Goal: Task Accomplishment & Management: Use online tool/utility

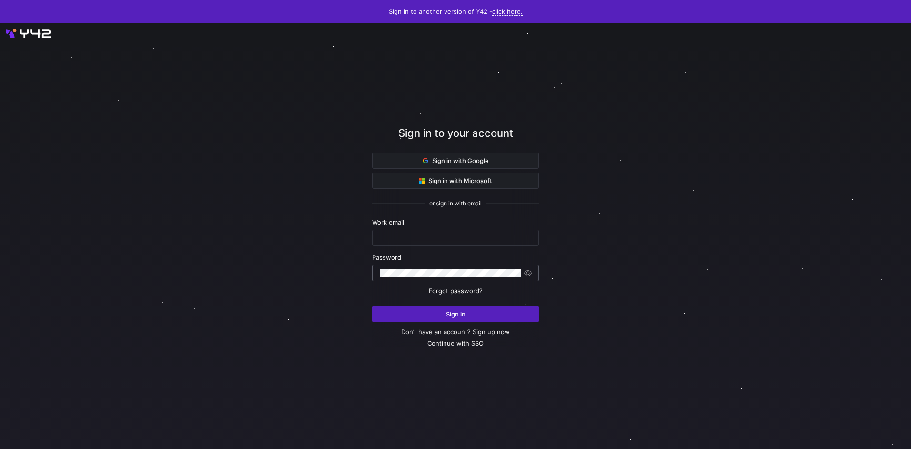
type input "airon.hiwatig@cambridge.org"
click at [443, 316] on span "submit" at bounding box center [456, 313] width 166 height 15
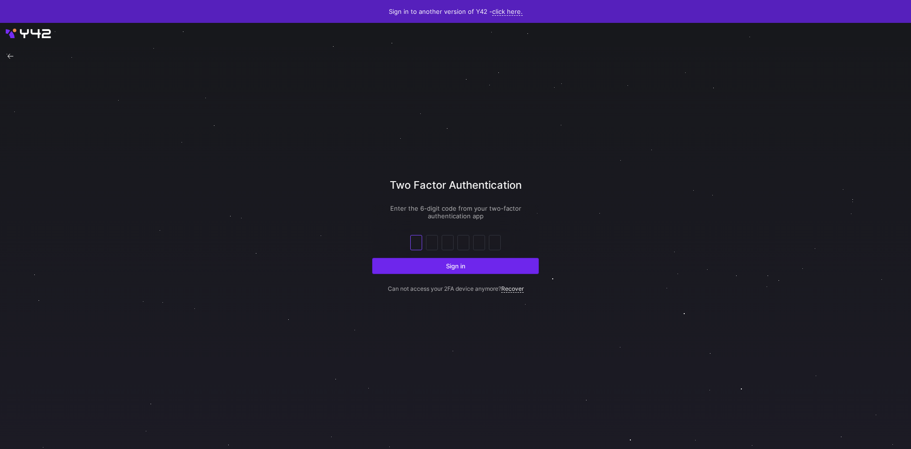
type input "8"
type input "4"
type input "5"
type input "8"
type input "6"
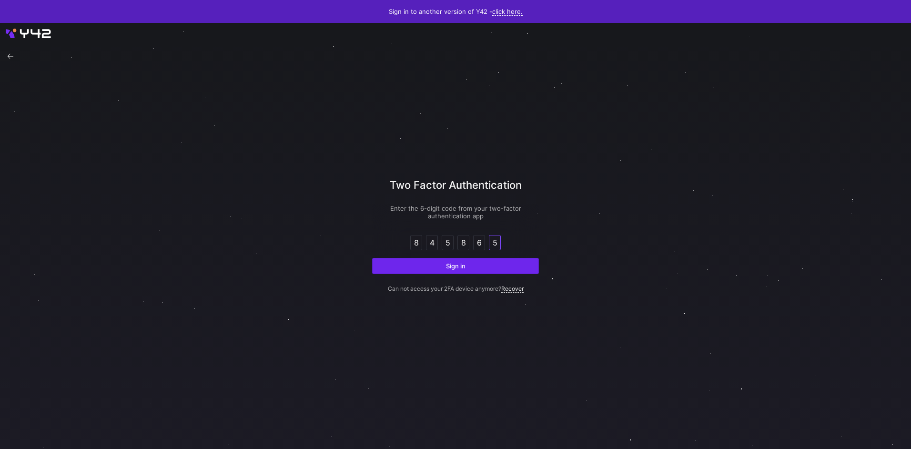
type input "5"
click at [372, 258] on button "Sign in" at bounding box center [455, 266] width 167 height 16
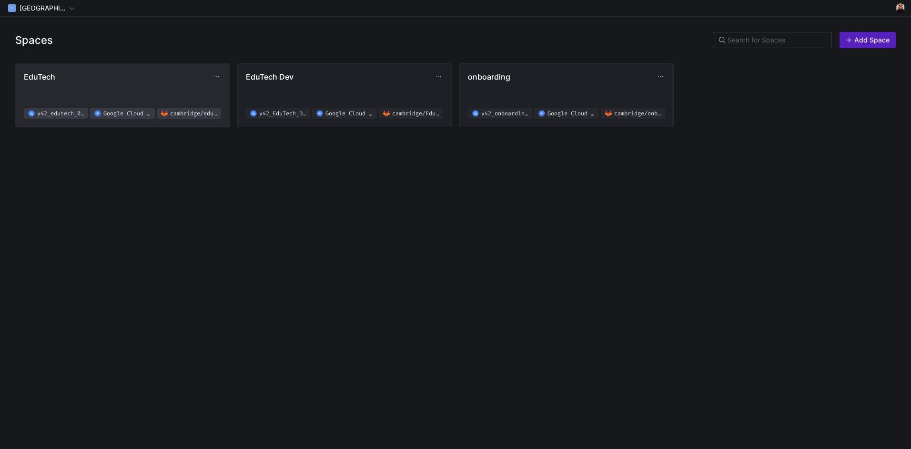
click at [148, 86] on span "EduTech y42_edutech_02f619b8d4e94d2ab8830fef0a38a076 Google Cloud Storage [GEOG…" at bounding box center [122, 95] width 197 height 47
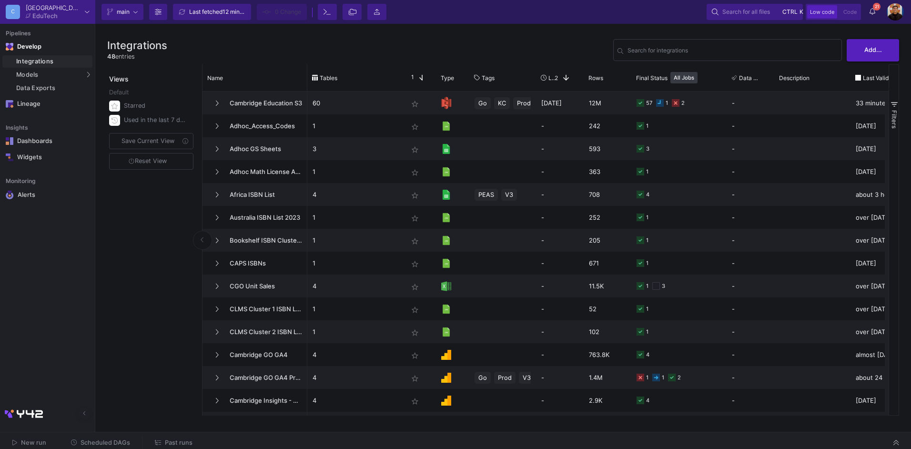
click at [176, 439] on span "Past runs" at bounding box center [179, 442] width 28 height 7
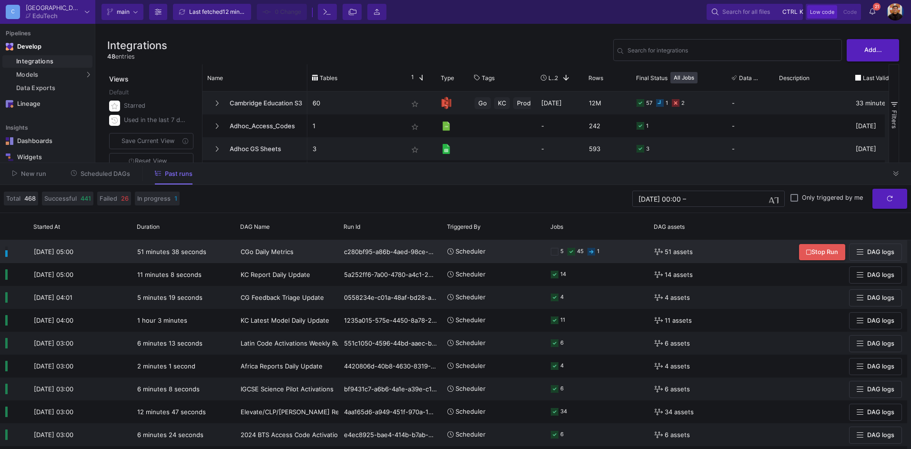
click at [495, 262] on y42-orchestration-triggered-by "Scheduler" at bounding box center [493, 252] width 93 height 22
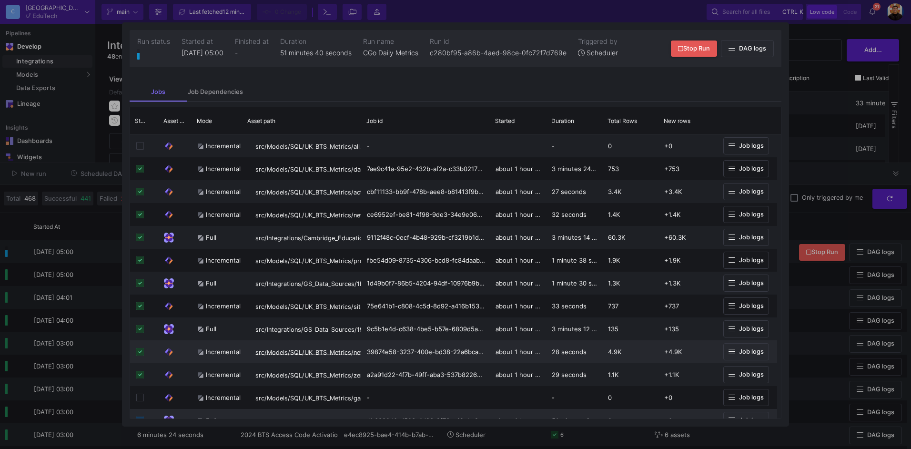
scroll to position [143, 0]
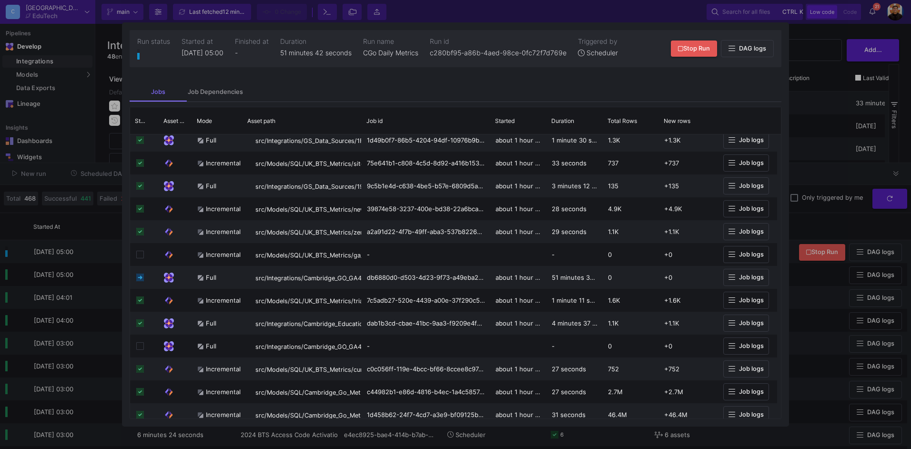
click at [795, 164] on div at bounding box center [455, 224] width 911 height 449
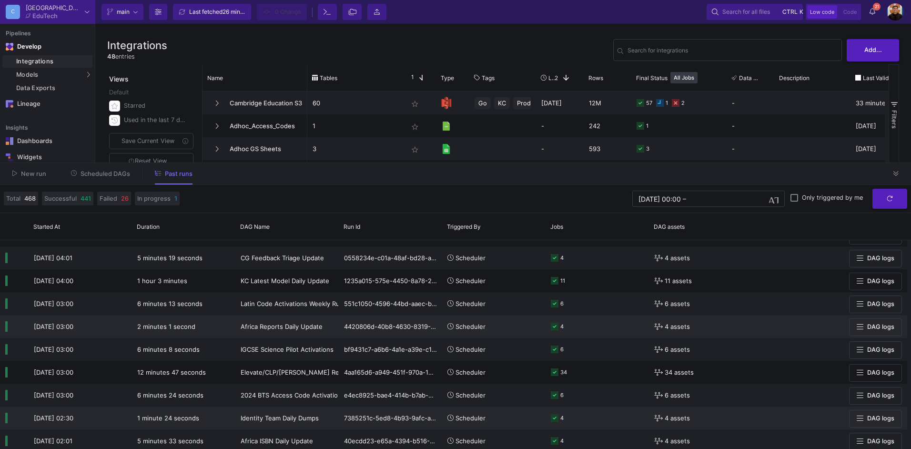
scroll to position [0, 0]
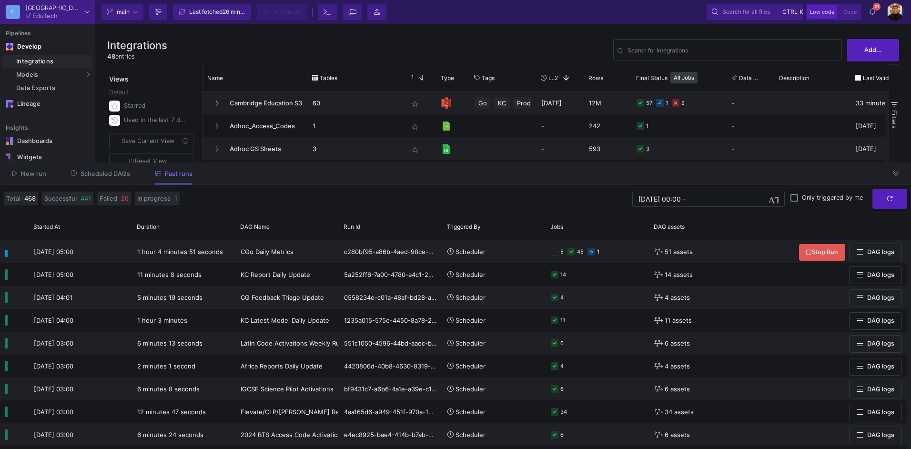
click at [115, 174] on span "Scheduled DAGs" at bounding box center [106, 173] width 50 height 7
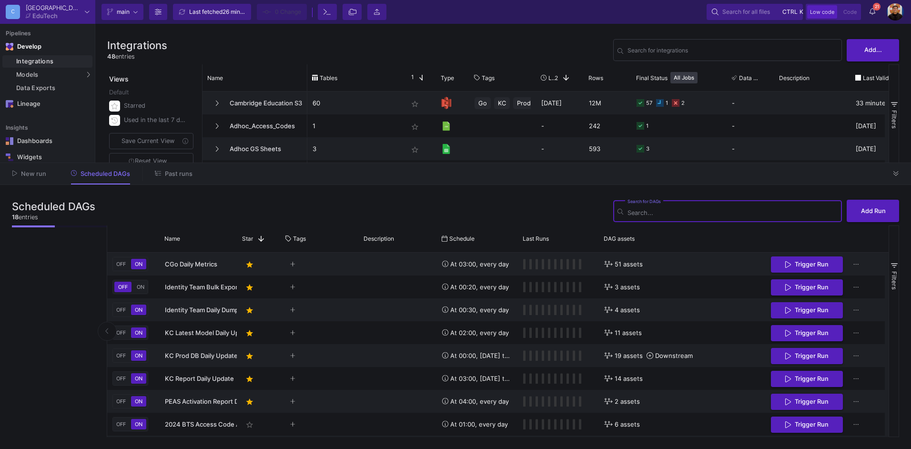
click at [175, 177] on span "Past runs" at bounding box center [179, 173] width 28 height 7
